Goal: Information Seeking & Learning: Learn about a topic

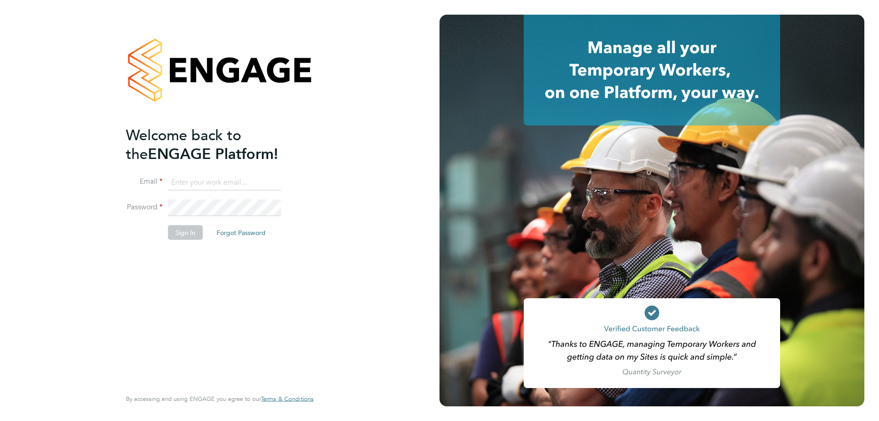
type input "mia@net-temps.co.uk"
click at [190, 237] on button "Sign In" at bounding box center [185, 232] width 35 height 15
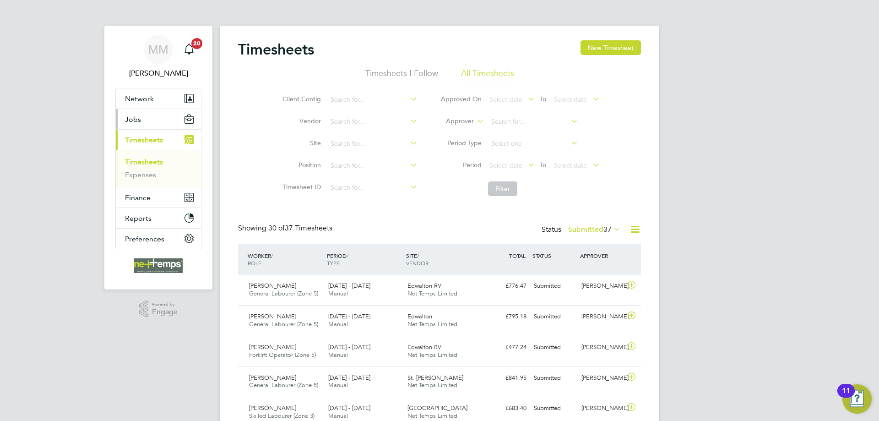
click at [144, 119] on button "Jobs" at bounding box center [158, 119] width 85 height 20
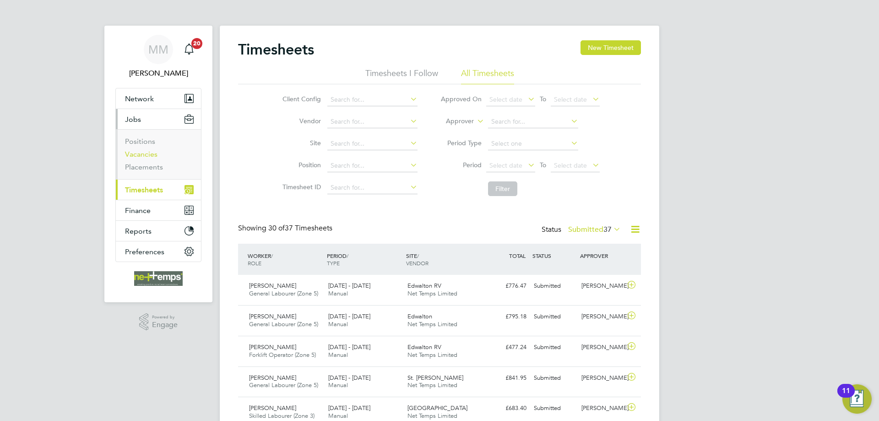
click at [144, 154] on link "Vacancies" at bounding box center [141, 154] width 33 height 9
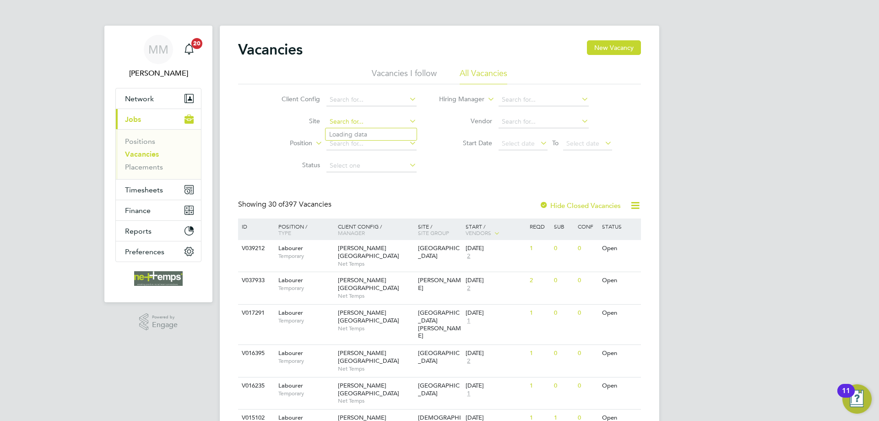
click at [336, 121] on input at bounding box center [371, 121] width 90 height 13
click at [344, 131] on b "Kirkst" at bounding box center [337, 134] width 17 height 8
type input "[GEOGRAPHIC_DATA]"
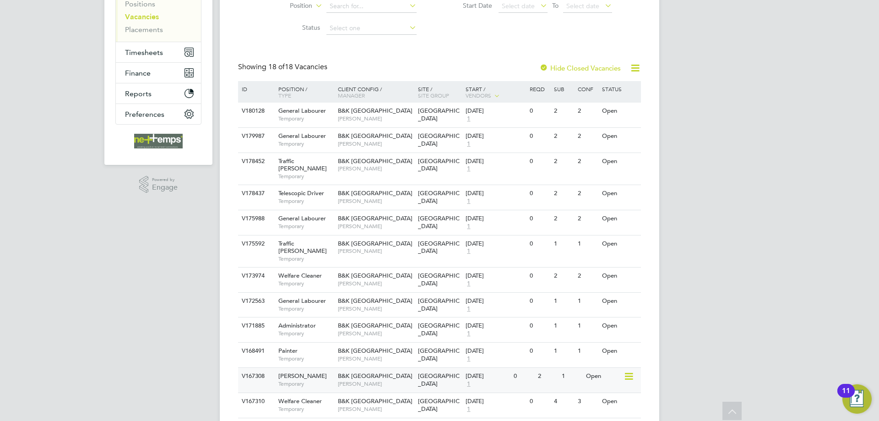
click at [519, 368] on div "0" at bounding box center [523, 376] width 24 height 17
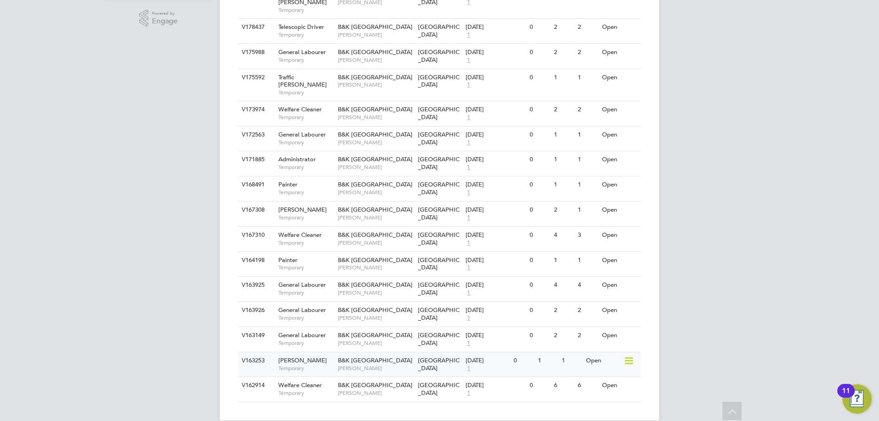
click at [516, 352] on div "0" at bounding box center [523, 360] width 24 height 17
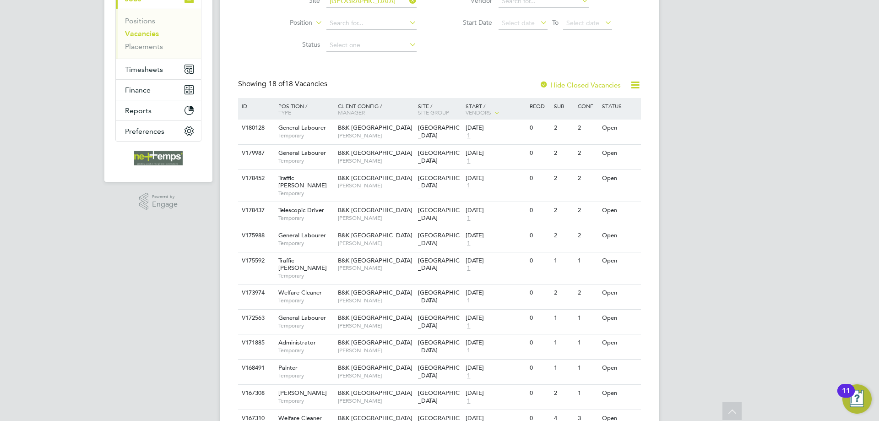
scroll to position [304, 0]
